Goal: Information Seeking & Learning: Learn about a topic

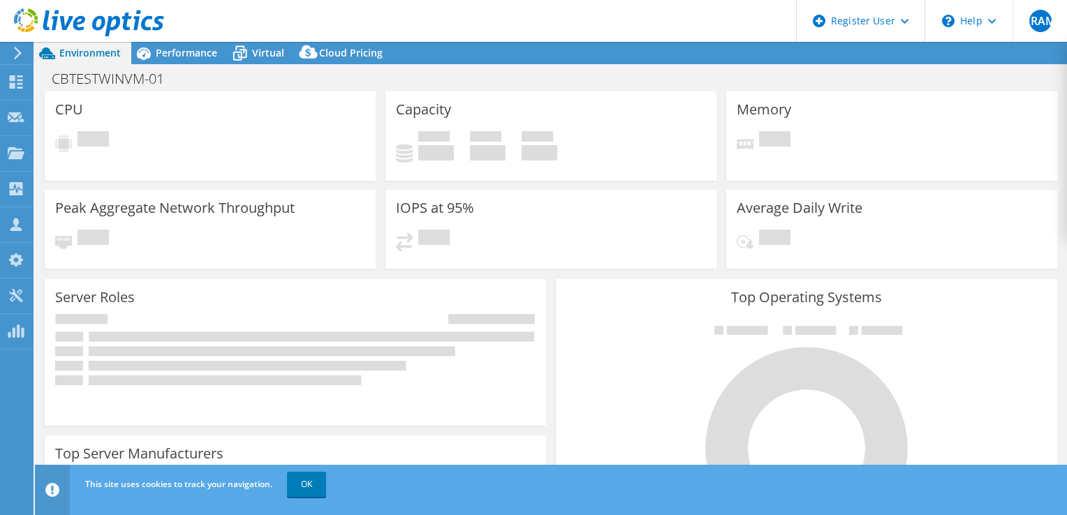
select select "USD"
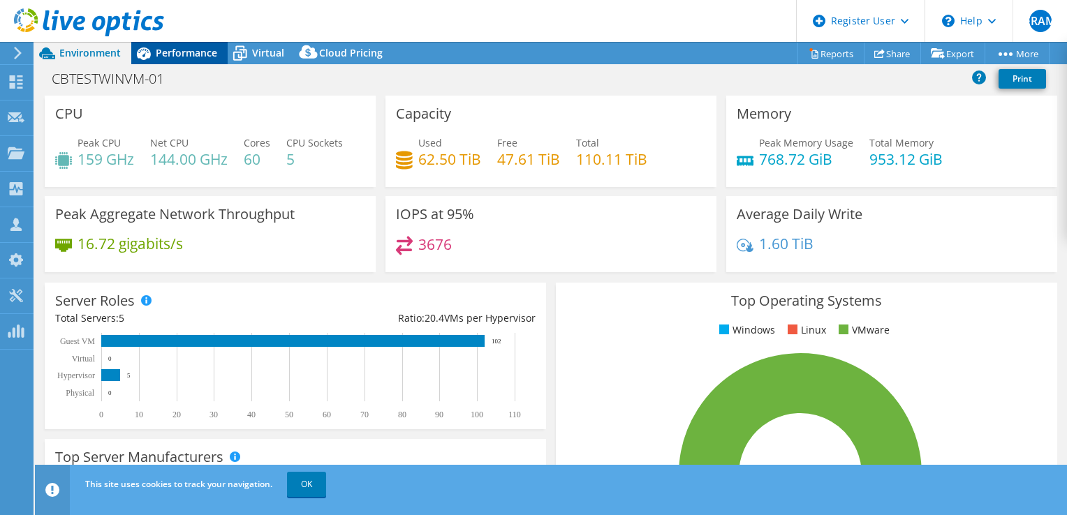
click at [204, 61] on div "Performance" at bounding box center [179, 53] width 96 height 22
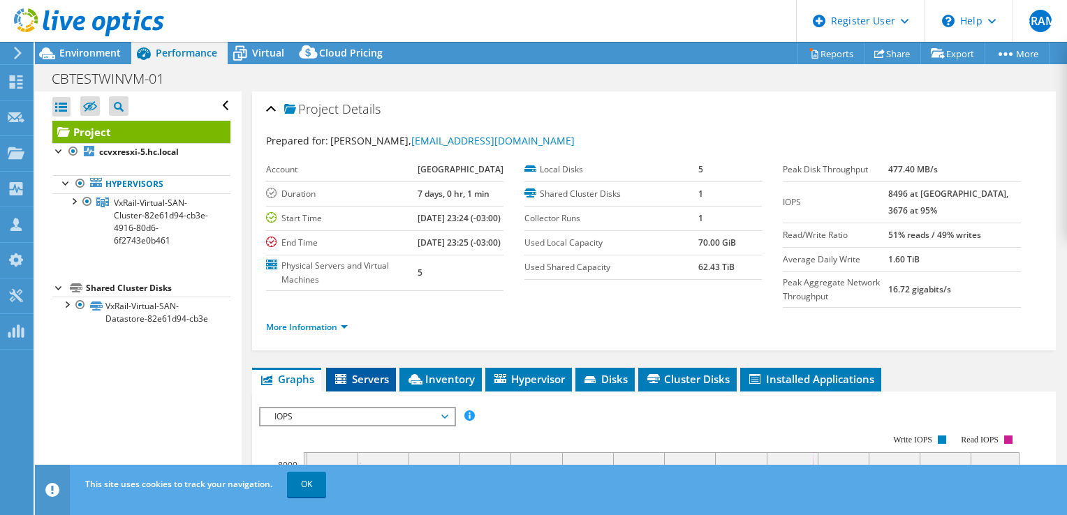
click at [366, 385] on li "Servers" at bounding box center [361, 380] width 70 height 24
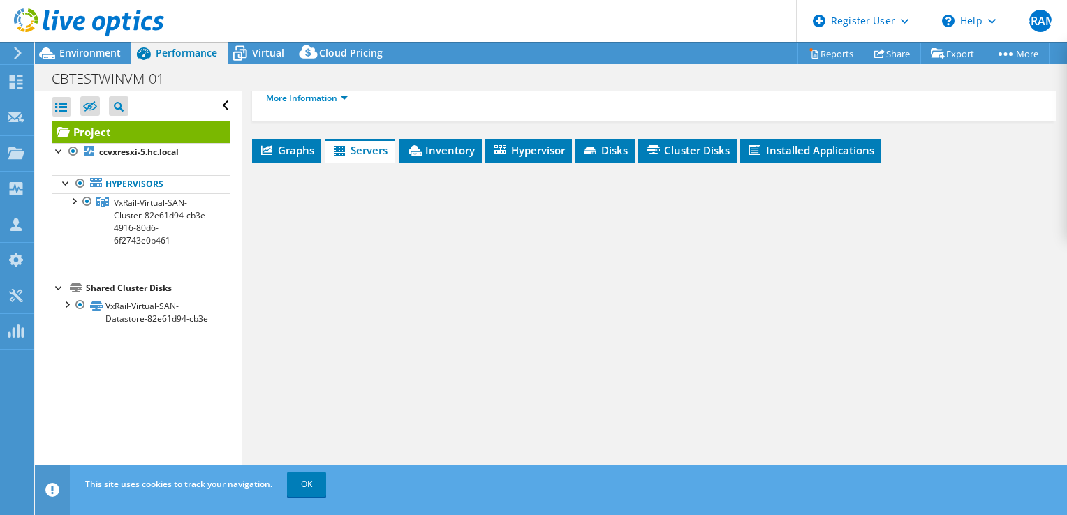
scroll to position [231, 0]
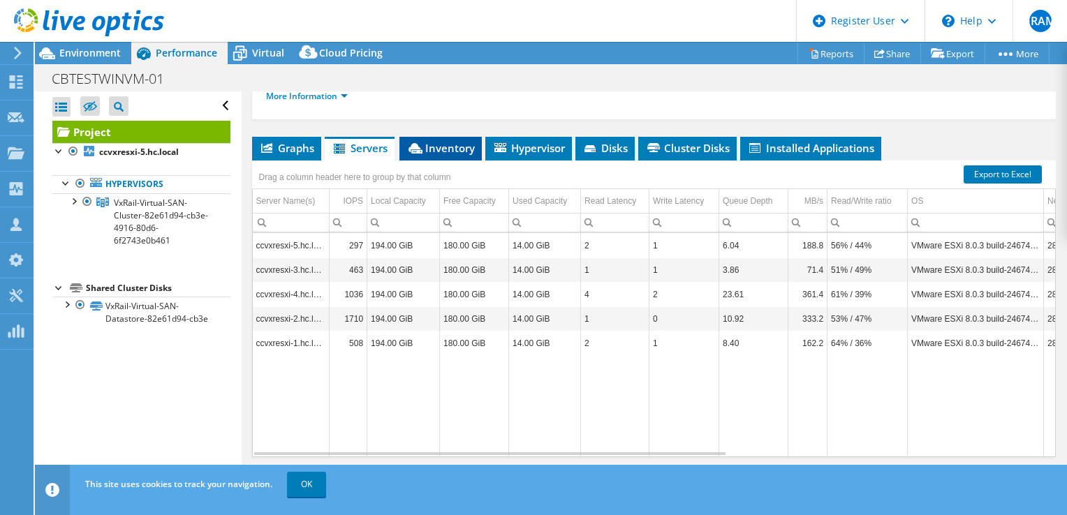
click at [430, 155] on span "Inventory" at bounding box center [440, 148] width 68 height 14
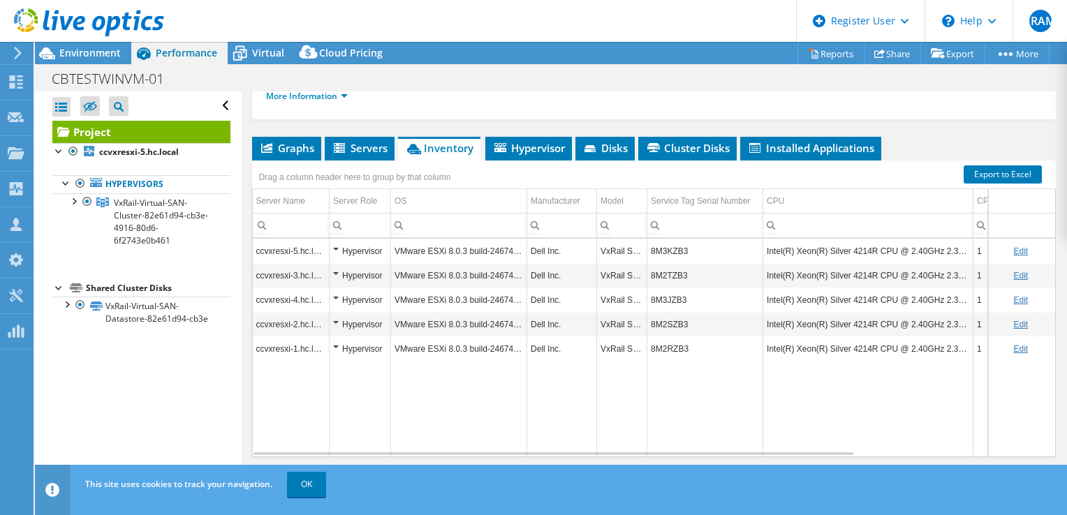
scroll to position [214, 0]
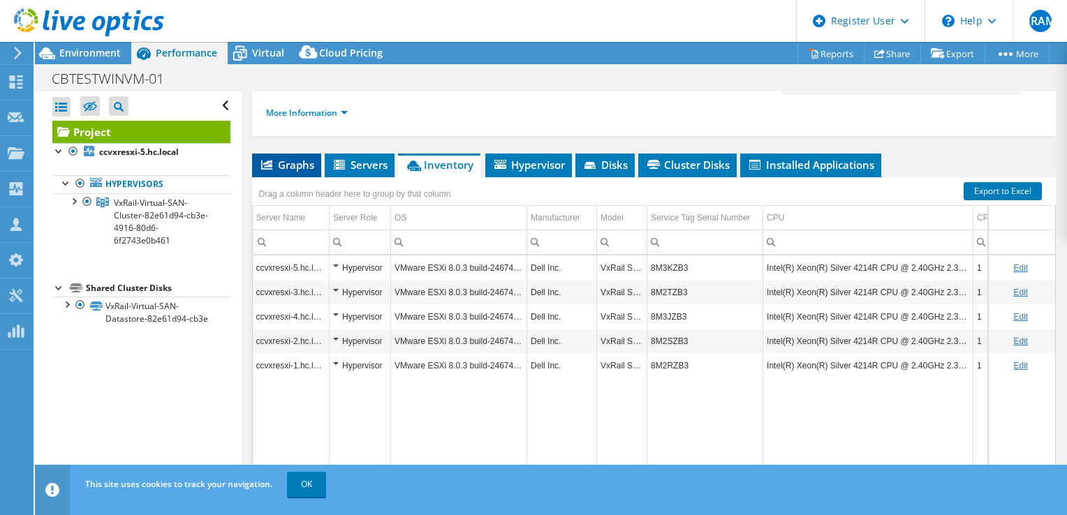
click at [278, 177] on li "Graphs" at bounding box center [286, 166] width 69 height 24
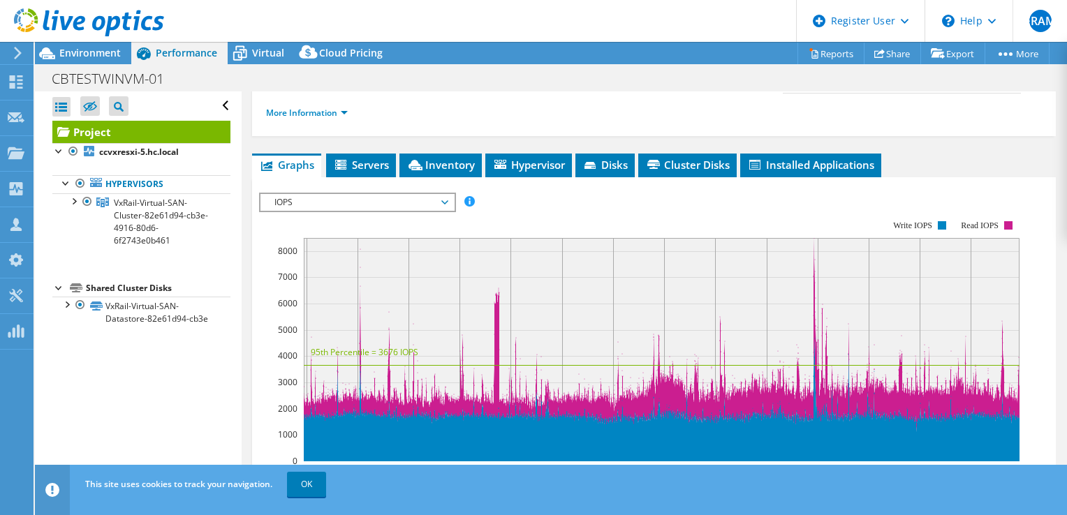
scroll to position [284, 0]
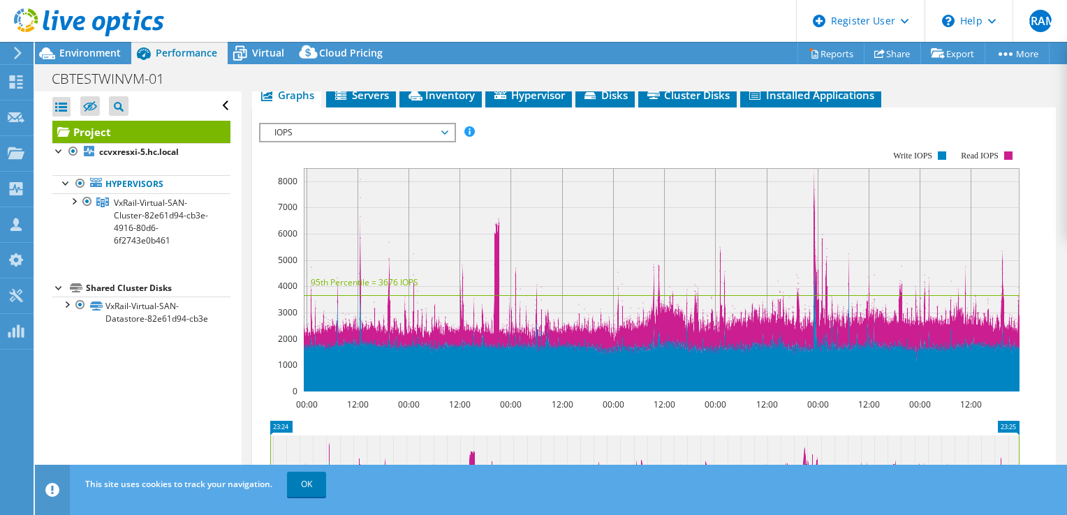
click at [421, 141] on span "IOPS" at bounding box center [356, 132] width 179 height 17
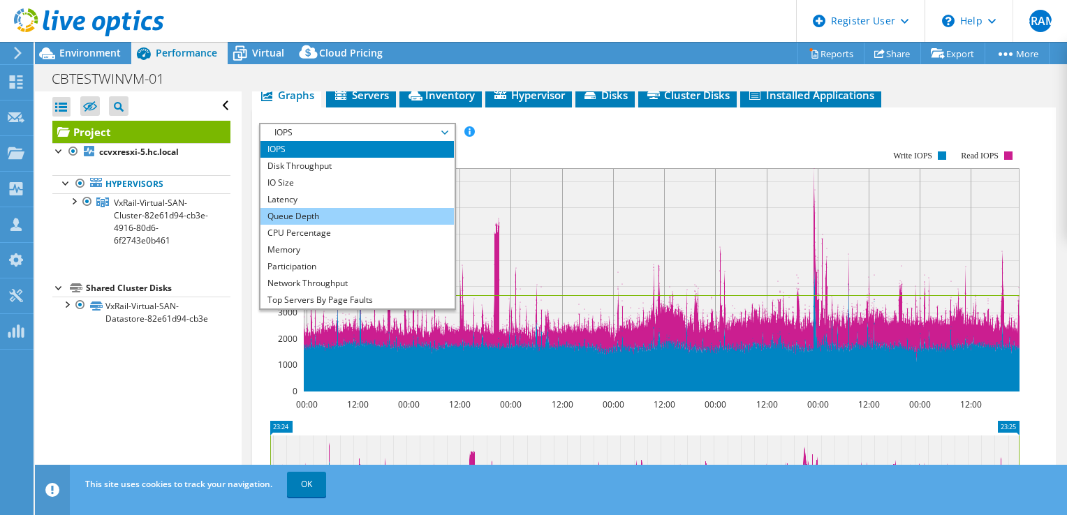
click at [372, 225] on li "Queue Depth" at bounding box center [357, 216] width 193 height 17
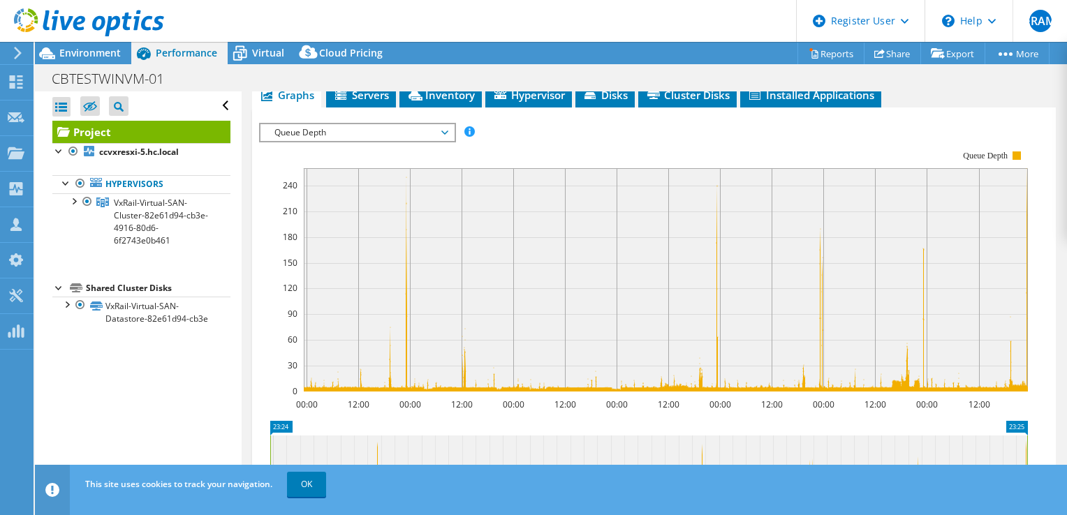
click at [390, 141] on span "Queue Depth" at bounding box center [356, 132] width 179 height 17
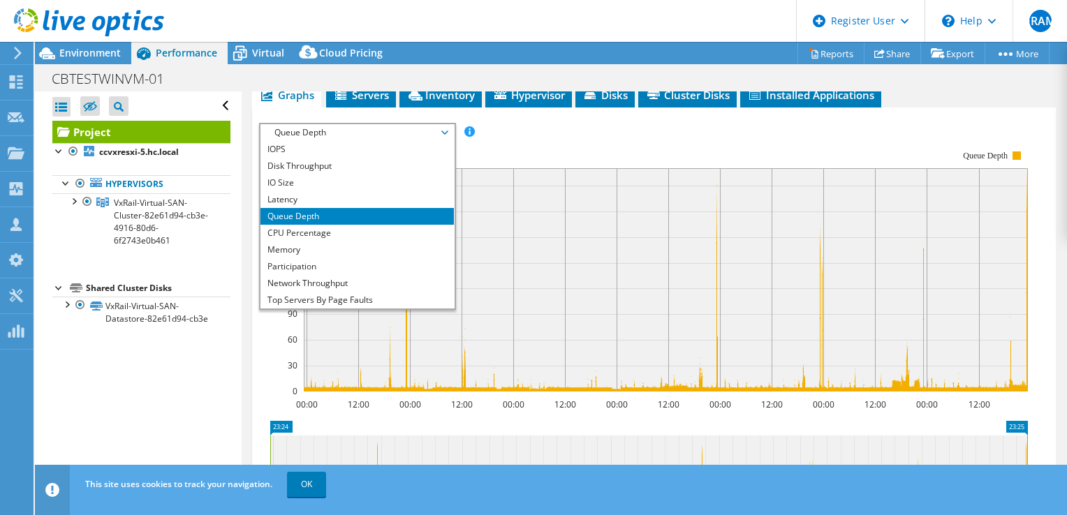
click at [390, 141] on span "Queue Depth" at bounding box center [356, 132] width 179 height 17
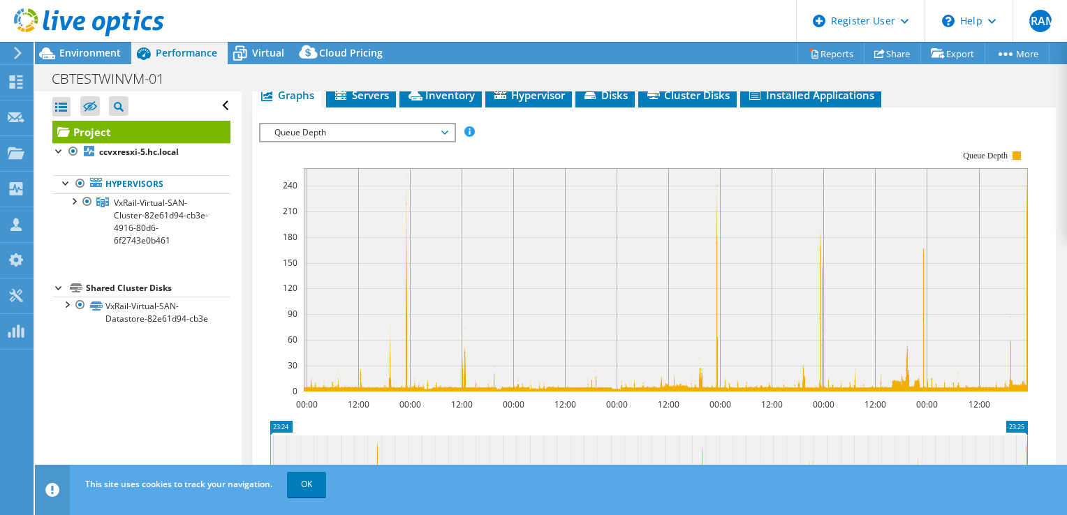
click at [442, 141] on span "Queue Depth" at bounding box center [356, 132] width 179 height 17
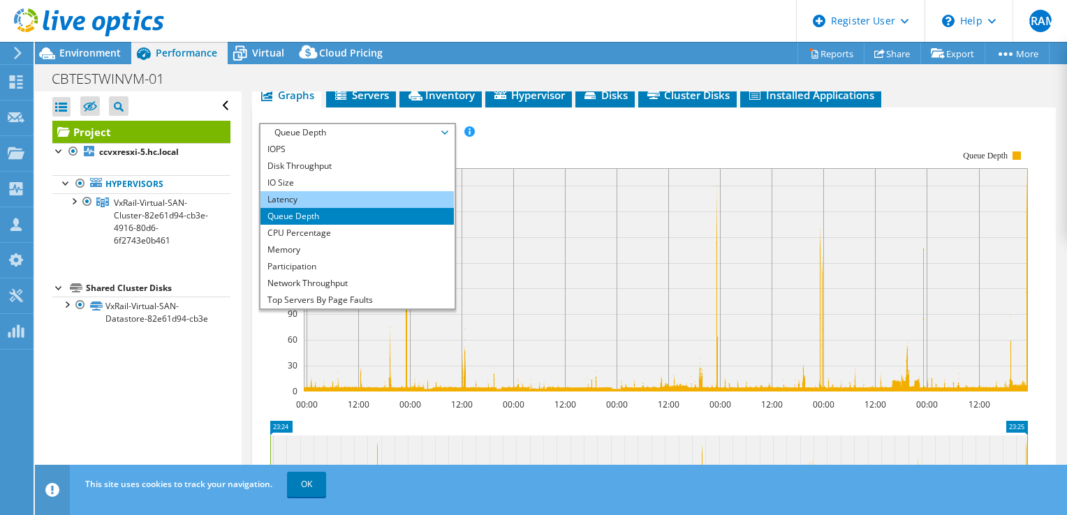
click at [360, 208] on li "Latency" at bounding box center [357, 199] width 193 height 17
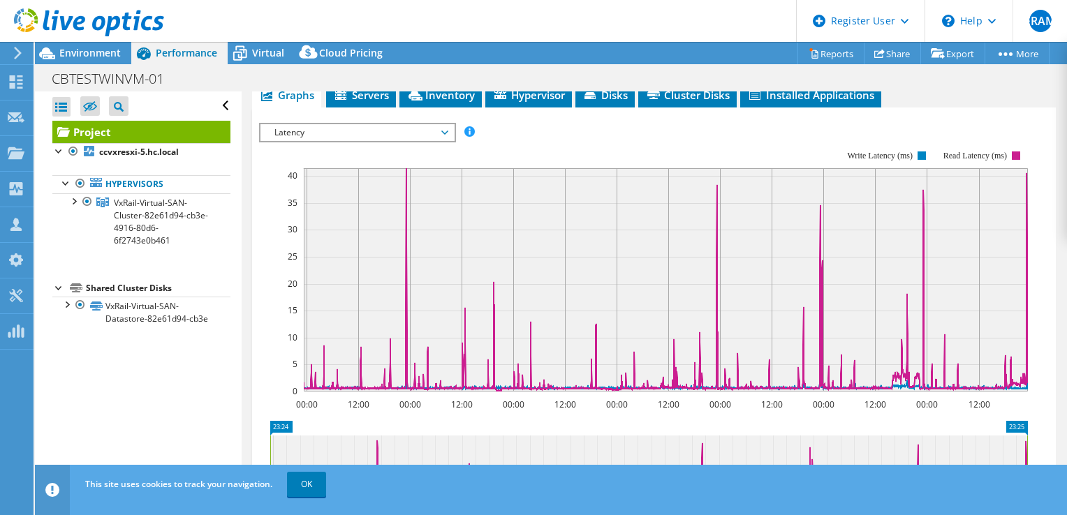
click at [513, 160] on rect at bounding box center [643, 270] width 769 height 279
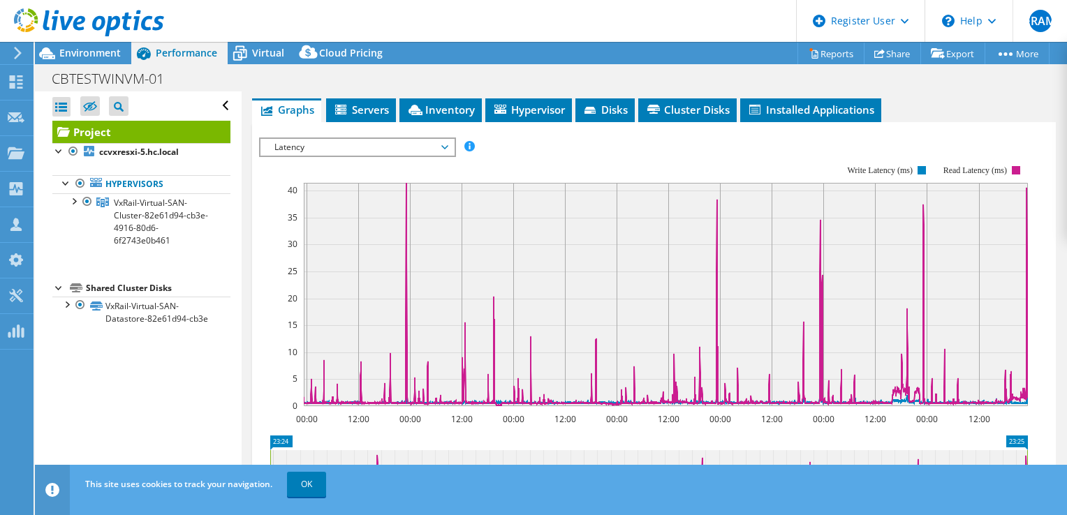
scroll to position [268, 0]
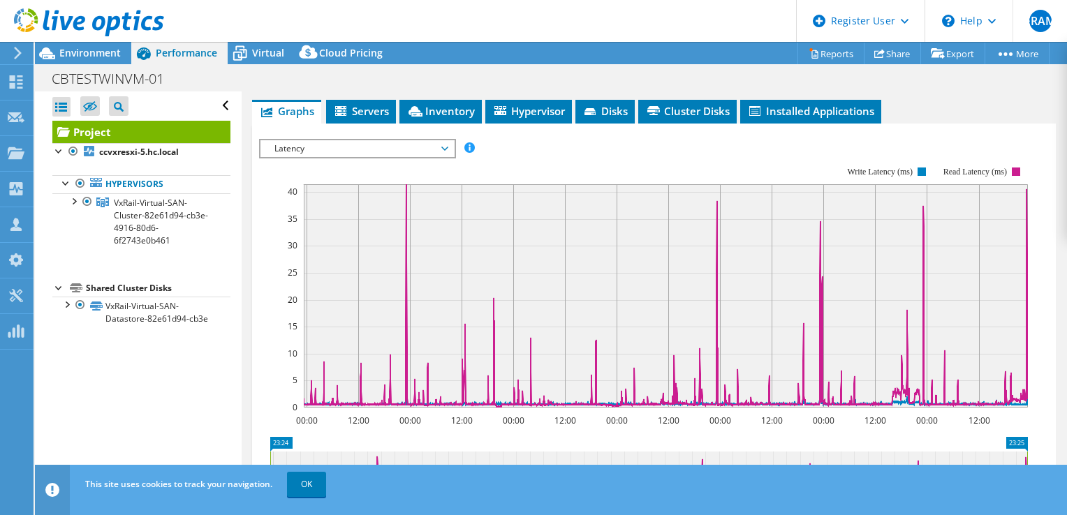
click at [418, 157] on span "Latency" at bounding box center [356, 148] width 179 height 17
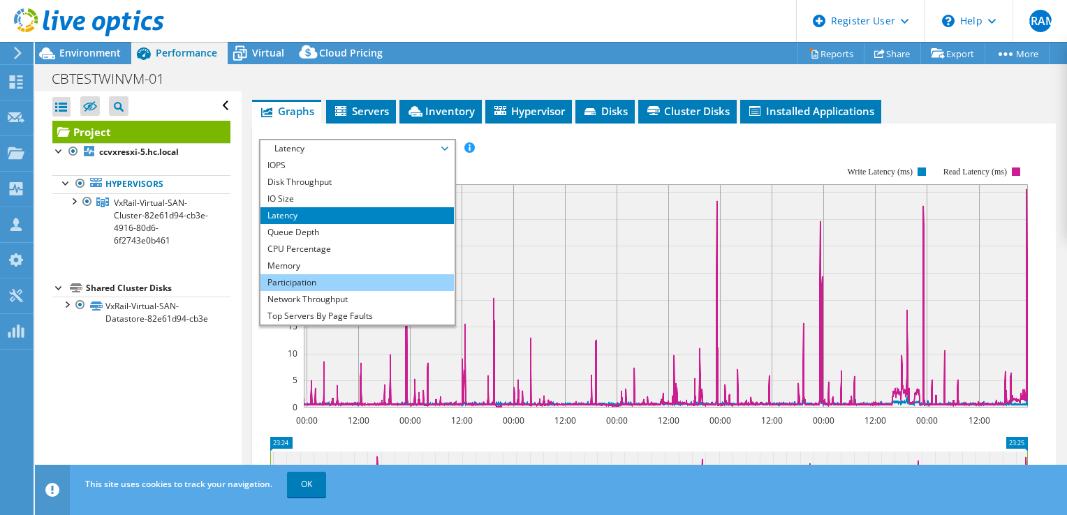
scroll to position [50, 0]
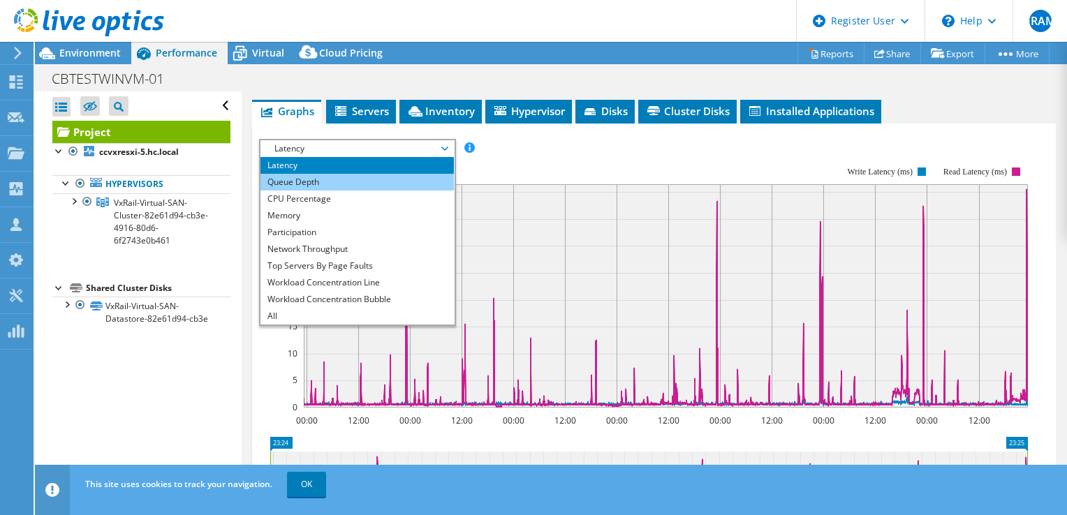
click at [360, 191] on li "Queue Depth" at bounding box center [357, 182] width 193 height 17
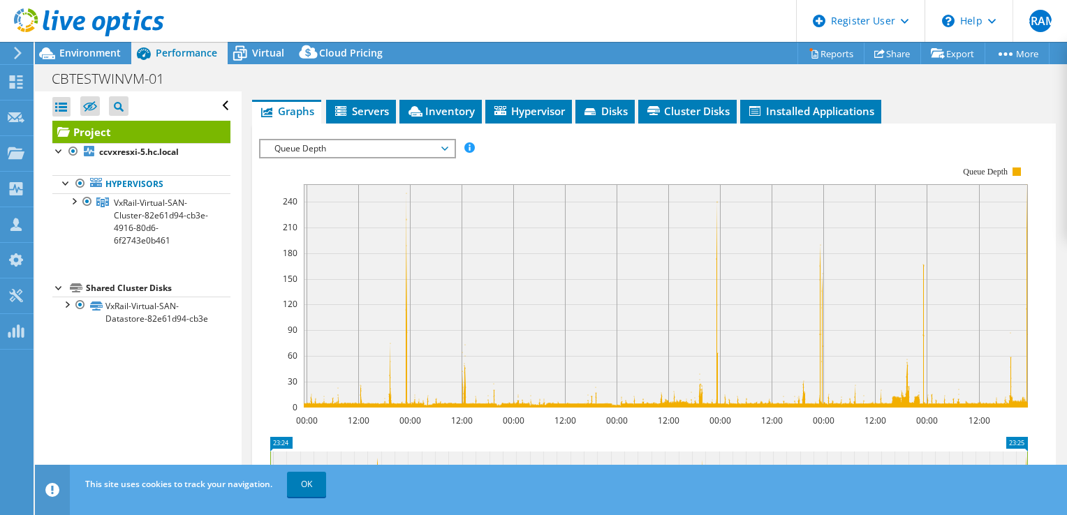
click at [395, 157] on span "Queue Depth" at bounding box center [356, 148] width 179 height 17
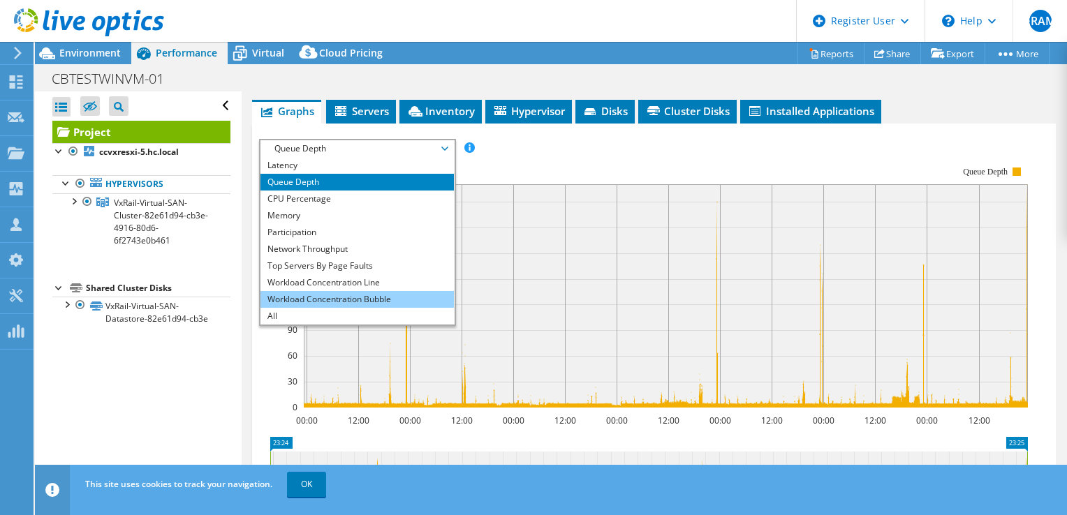
click at [368, 308] on li "Workload Concentration Bubble" at bounding box center [357, 299] width 193 height 17
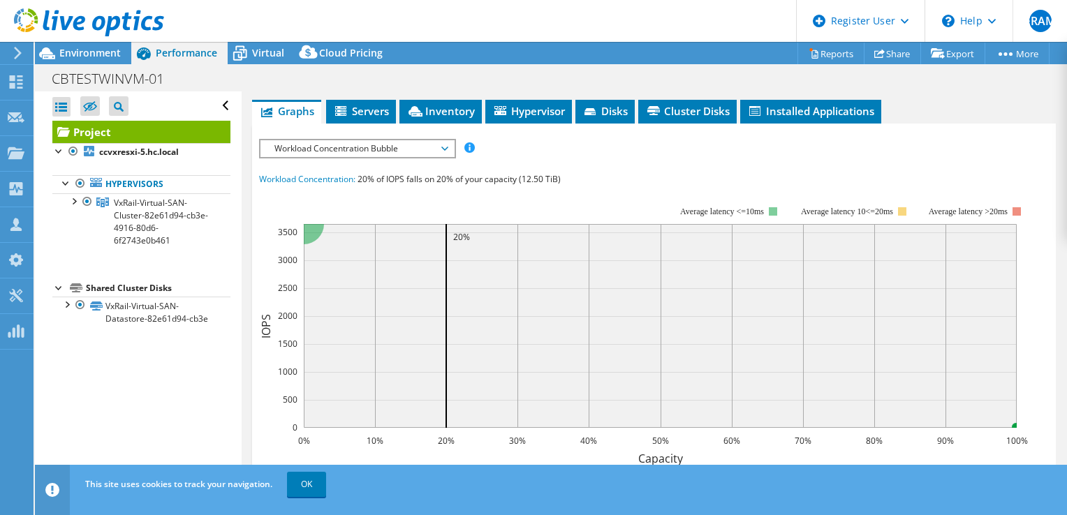
click at [433, 157] on span "Workload Concentration Bubble" at bounding box center [356, 148] width 179 height 17
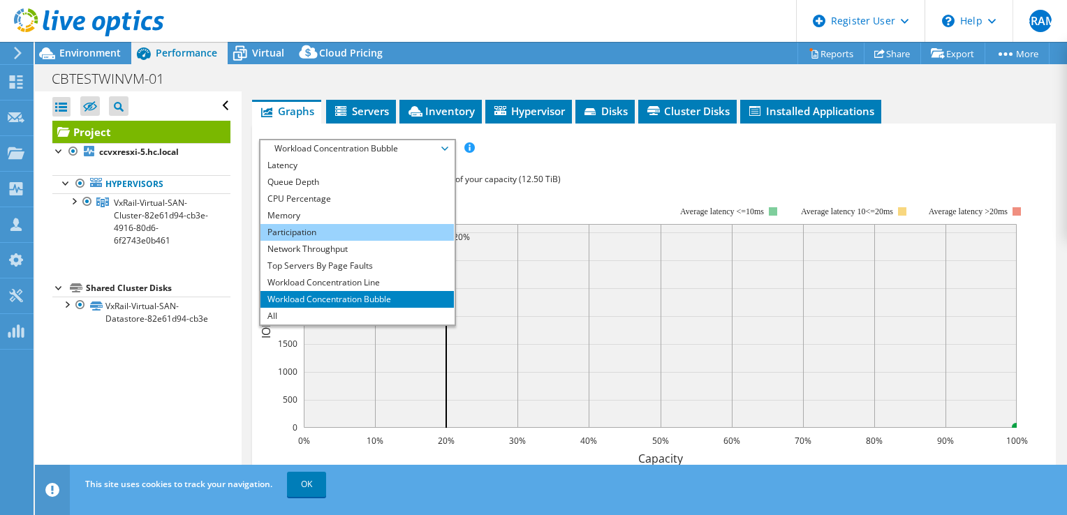
scroll to position [0, 0]
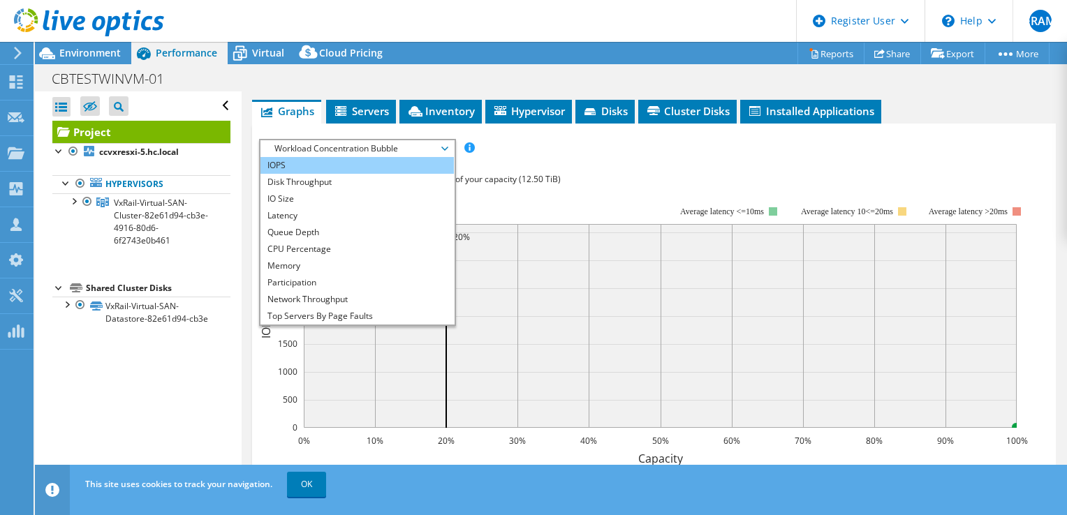
click at [342, 174] on li "IOPS" at bounding box center [357, 165] width 193 height 17
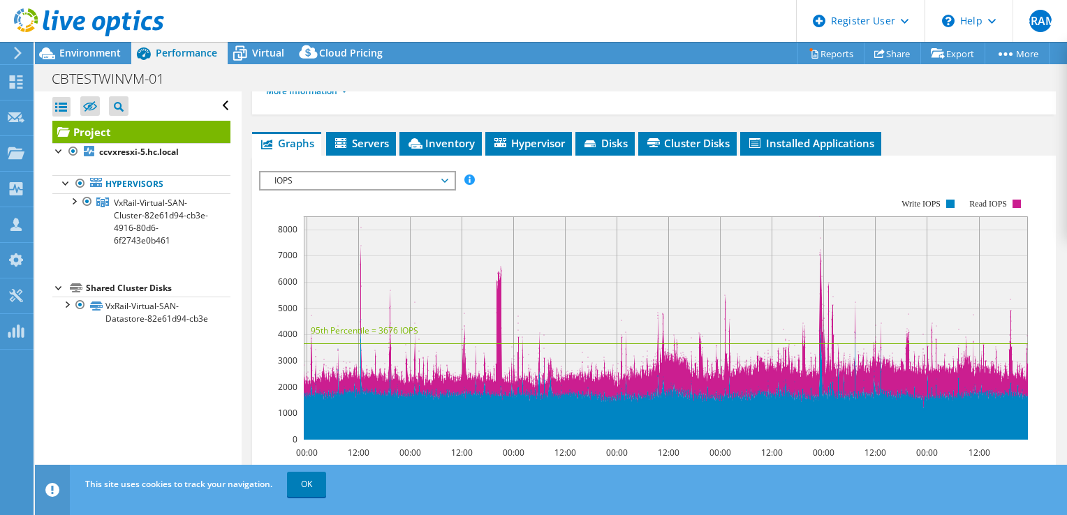
scroll to position [237, 0]
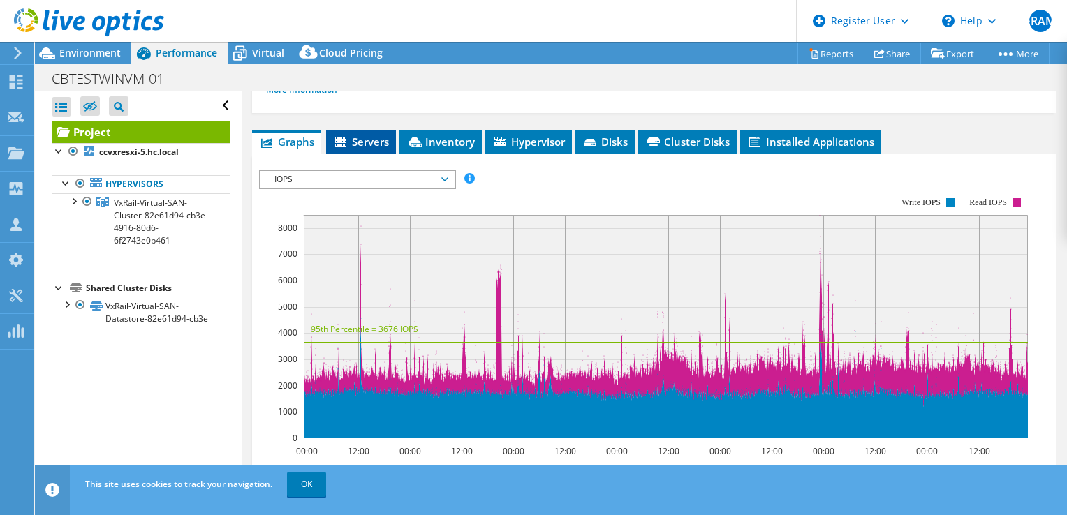
click at [367, 149] on span "Servers" at bounding box center [361, 142] width 56 height 14
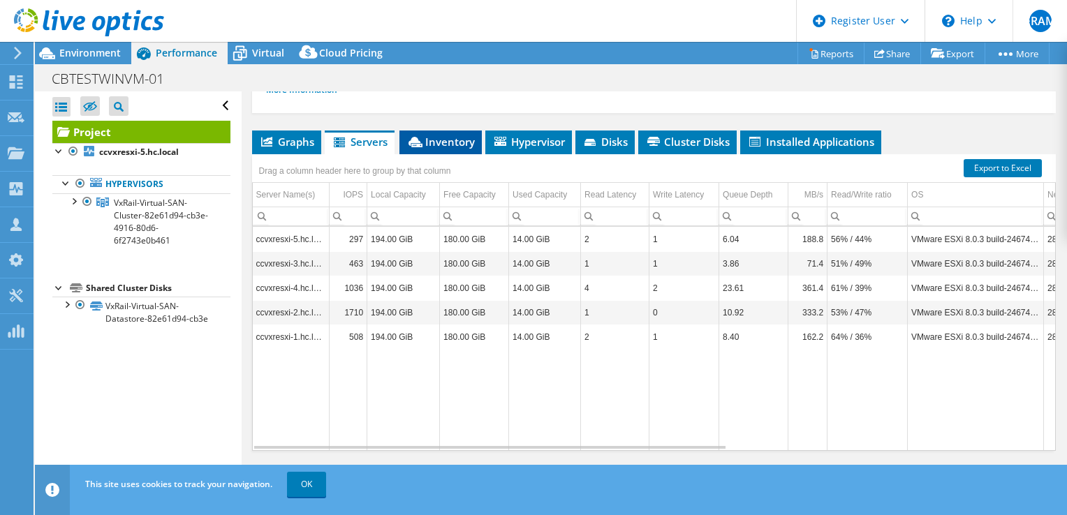
click at [441, 149] on span "Inventory" at bounding box center [440, 142] width 68 height 14
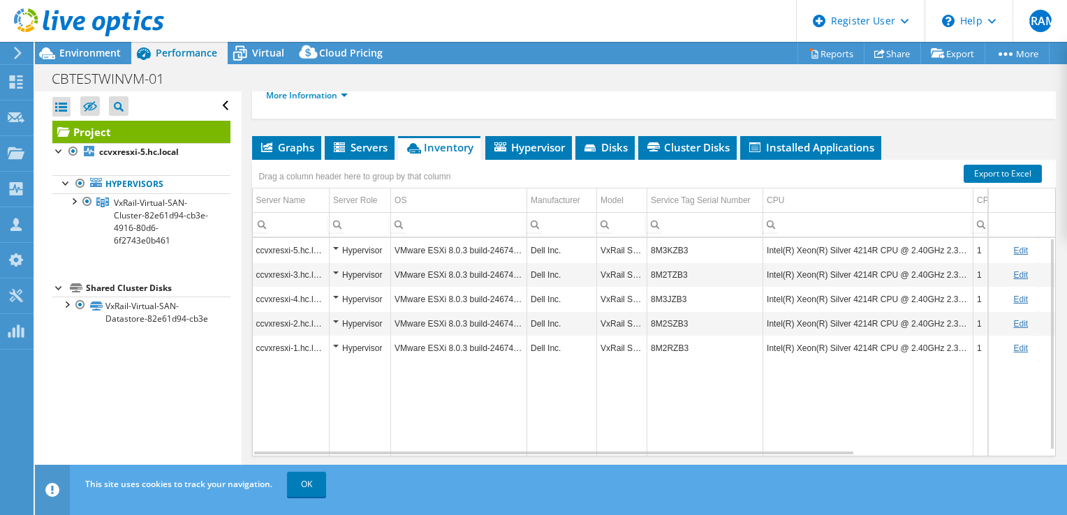
scroll to position [0, 0]
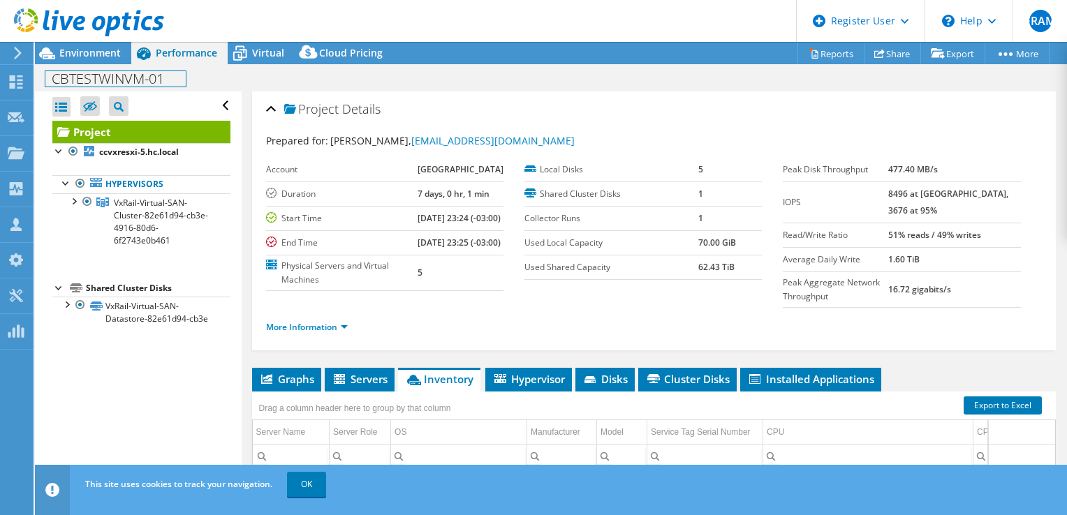
click at [120, 66] on div "CBTESTWINVM-01 Print" at bounding box center [551, 79] width 1032 height 26
click at [101, 52] on span "Environment" at bounding box center [89, 52] width 61 height 13
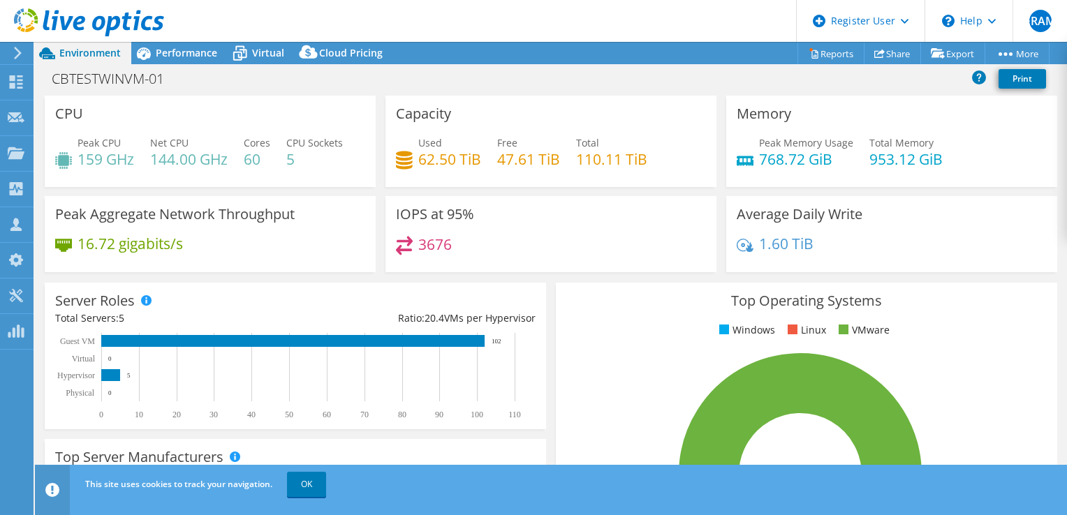
click at [552, 92] on div "CBTESTWINVM-01 Print" at bounding box center [551, 81] width 1032 height 30
click at [198, 54] on span "Performance" at bounding box center [186, 52] width 61 height 13
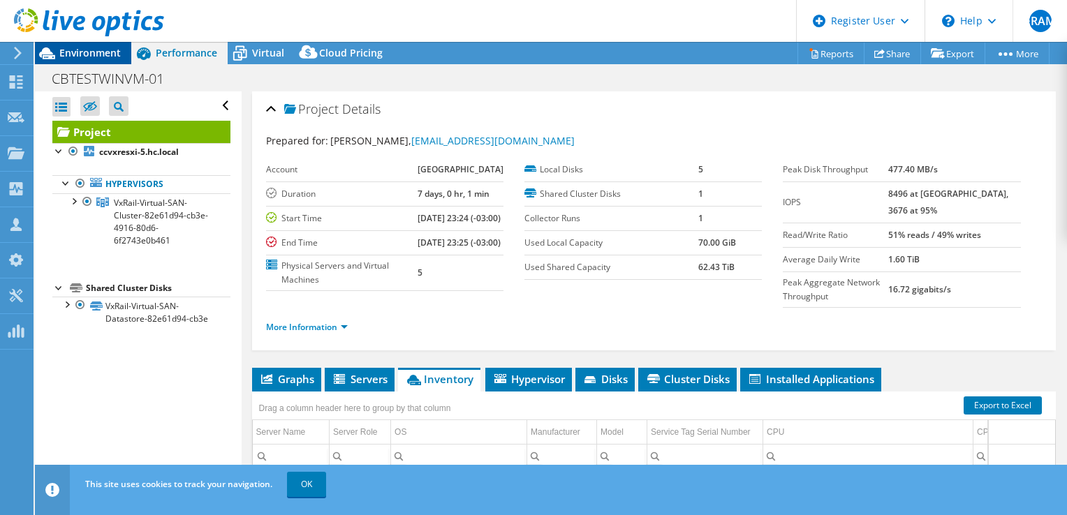
click at [102, 57] on span "Environment" at bounding box center [89, 52] width 61 height 13
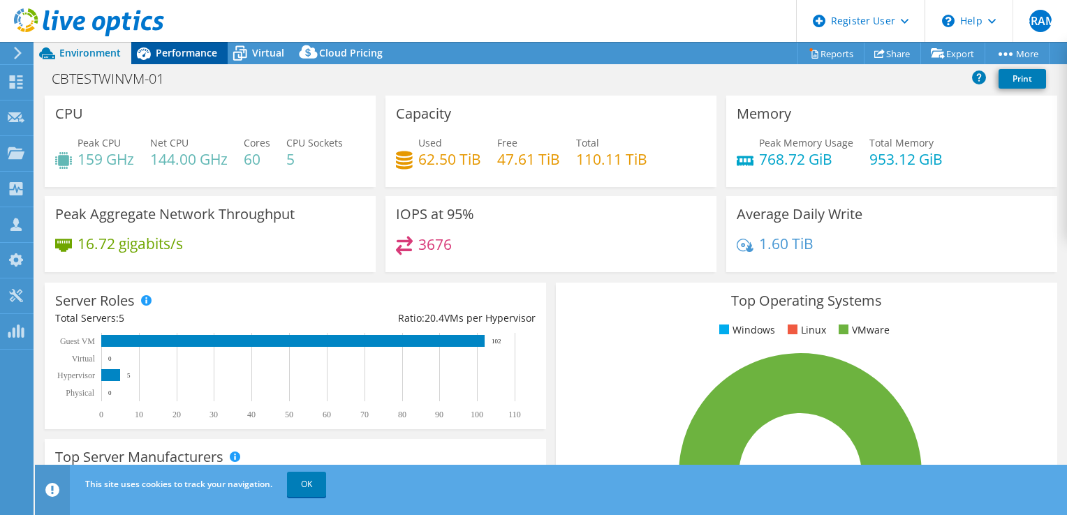
click at [196, 61] on div "Performance" at bounding box center [179, 53] width 96 height 22
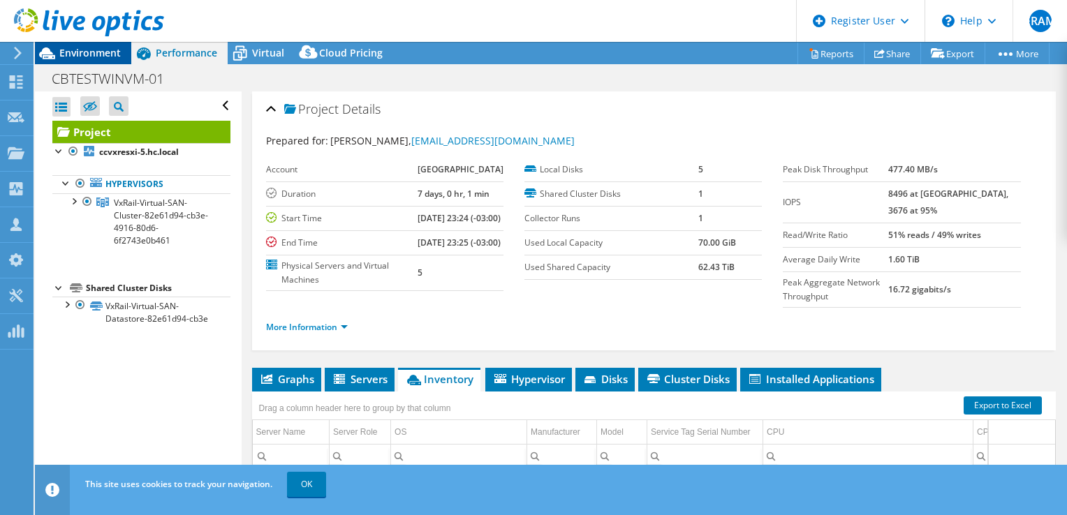
click at [115, 57] on span "Environment" at bounding box center [89, 52] width 61 height 13
